Goal: Entertainment & Leisure: Consume media (video, audio)

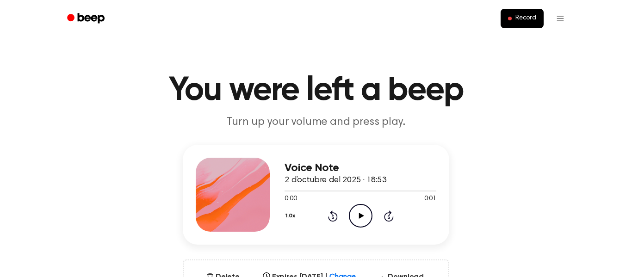
click at [360, 218] on icon "Play Audio" at bounding box center [361, 216] width 24 height 24
click at [360, 218] on icon "Pause Audio" at bounding box center [361, 216] width 24 height 24
click at [359, 215] on icon at bounding box center [361, 216] width 5 height 6
click at [361, 216] on icon "Pause Audio" at bounding box center [361, 216] width 24 height 24
click at [358, 216] on icon "Play Audio" at bounding box center [361, 216] width 24 height 24
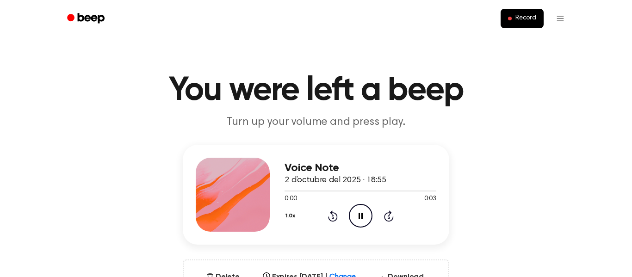
click at [359, 214] on icon at bounding box center [361, 216] width 4 height 6
click at [359, 214] on icon at bounding box center [361, 216] width 5 height 6
click at [340, 238] on div "Voice Note 2 d’octubre del 2025 · 18:55 0:00 0:03 Your browser does not support…" at bounding box center [316, 195] width 267 height 100
click at [360, 220] on icon "Pause Audio" at bounding box center [361, 216] width 24 height 24
click at [362, 217] on icon "Play Audio" at bounding box center [361, 216] width 24 height 24
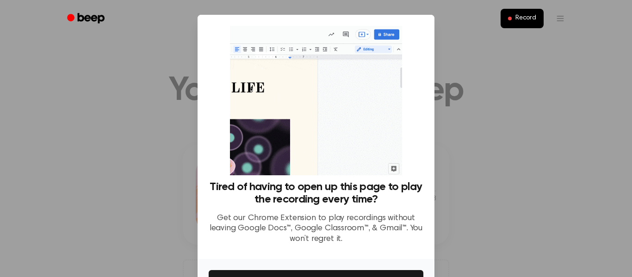
scroll to position [60, 0]
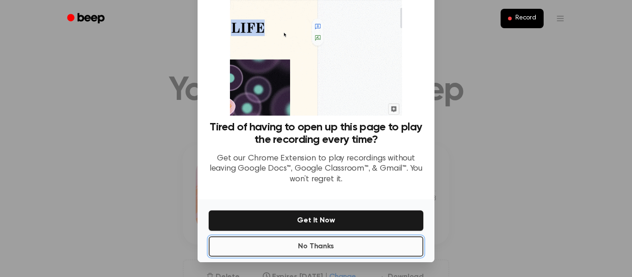
click at [268, 251] on button "No Thanks" at bounding box center [316, 246] width 215 height 20
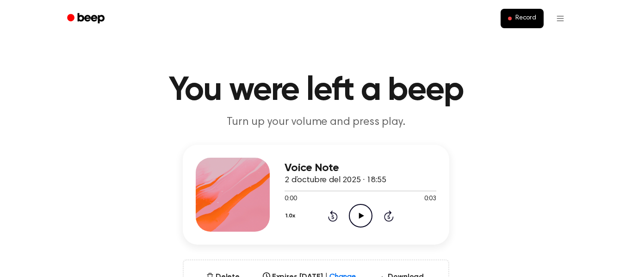
click at [365, 217] on icon "Play Audio" at bounding box center [361, 216] width 24 height 24
click at [360, 227] on icon "Pause Audio" at bounding box center [361, 216] width 24 height 24
click at [356, 221] on icon "Play Audio" at bounding box center [361, 216] width 24 height 24
click at [352, 225] on icon "Pause Audio" at bounding box center [361, 216] width 24 height 24
click at [362, 220] on icon "Play Audio" at bounding box center [361, 216] width 24 height 24
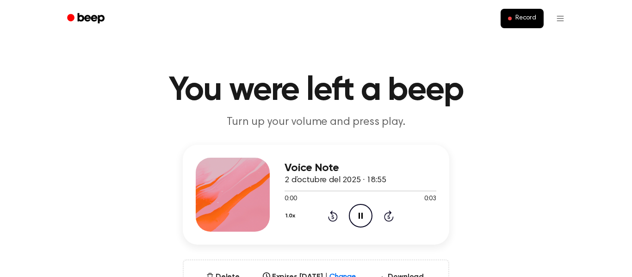
click at [354, 217] on icon "Pause Audio" at bounding box center [361, 216] width 24 height 24
click at [357, 214] on icon "Play Audio" at bounding box center [361, 216] width 24 height 24
click at [356, 216] on icon "Pause Audio" at bounding box center [361, 216] width 24 height 24
click at [356, 216] on icon "Play Audio" at bounding box center [361, 216] width 24 height 24
click at [334, 217] on icon "Rewind 5 seconds" at bounding box center [333, 216] width 10 height 12
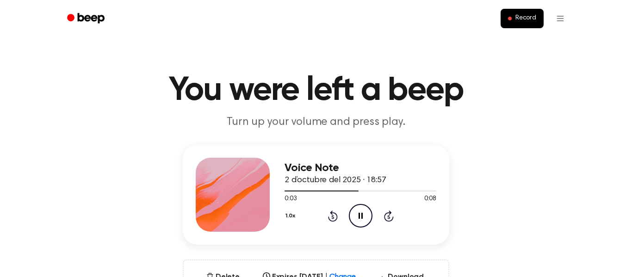
click at [360, 217] on icon "Pause Audio" at bounding box center [361, 216] width 24 height 24
click at [357, 216] on icon "Play Audio" at bounding box center [361, 216] width 24 height 24
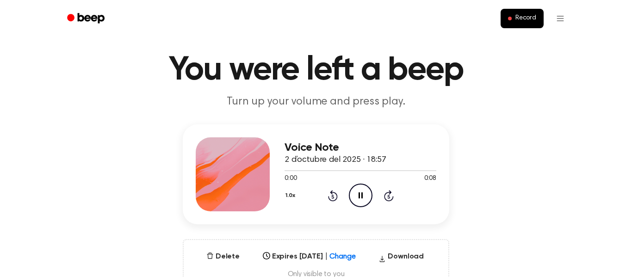
scroll to position [21, 0]
click at [281, 170] on span at bounding box center [280, 170] width 7 height 7
click at [365, 201] on icon "Pause Audio" at bounding box center [361, 195] width 24 height 24
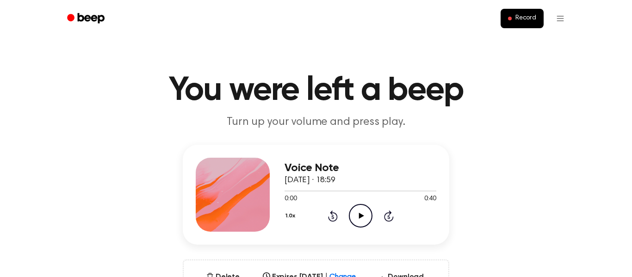
click at [360, 218] on icon "Play Audio" at bounding box center [361, 216] width 24 height 24
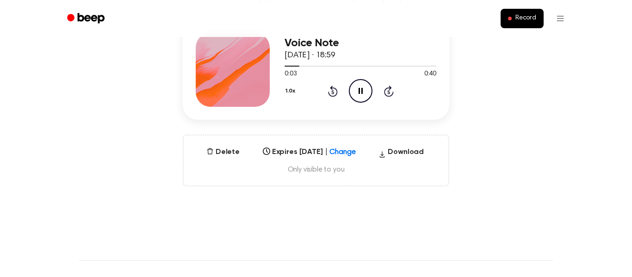
scroll to position [124, 0]
click at [408, 150] on button "Download" at bounding box center [401, 155] width 53 height 15
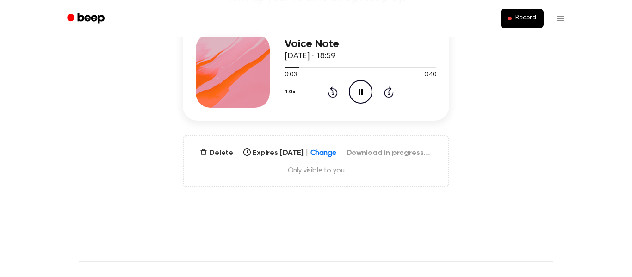
click at [358, 93] on icon "Pause Audio" at bounding box center [361, 92] width 24 height 24
